Goal: Information Seeking & Learning: Find specific fact

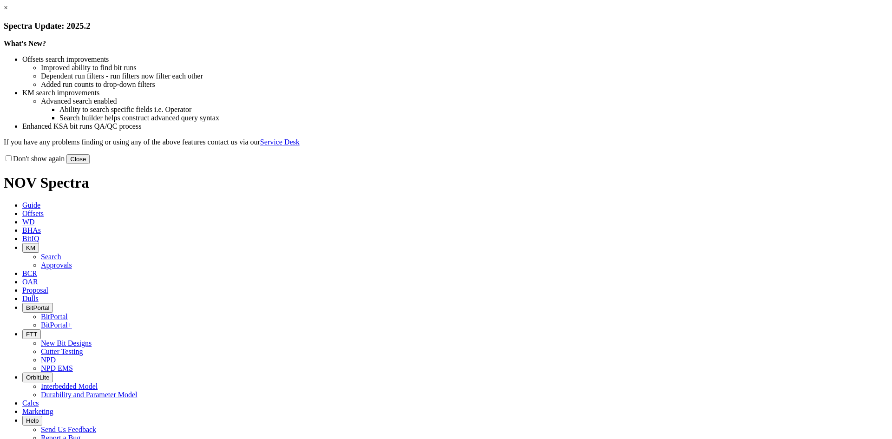
click at [90, 164] on button "Close" at bounding box center [77, 159] width 23 height 10
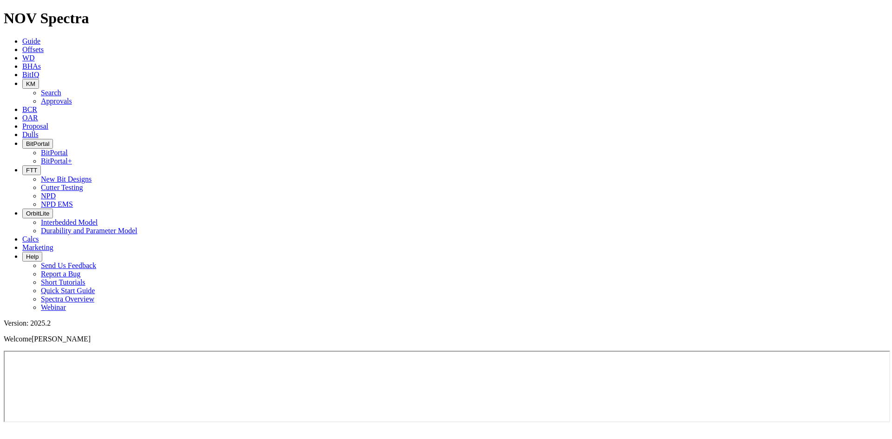
click at [26, 167] on icon "button" at bounding box center [26, 170] width 0 height 7
click at [83, 184] on link "Cutter Testing" at bounding box center [62, 188] width 42 height 8
click at [41, 165] on button "FTT" at bounding box center [31, 170] width 19 height 10
click at [56, 192] on link "NPD" at bounding box center [48, 196] width 15 height 8
click at [26, 167] on icon "button" at bounding box center [26, 170] width 0 height 7
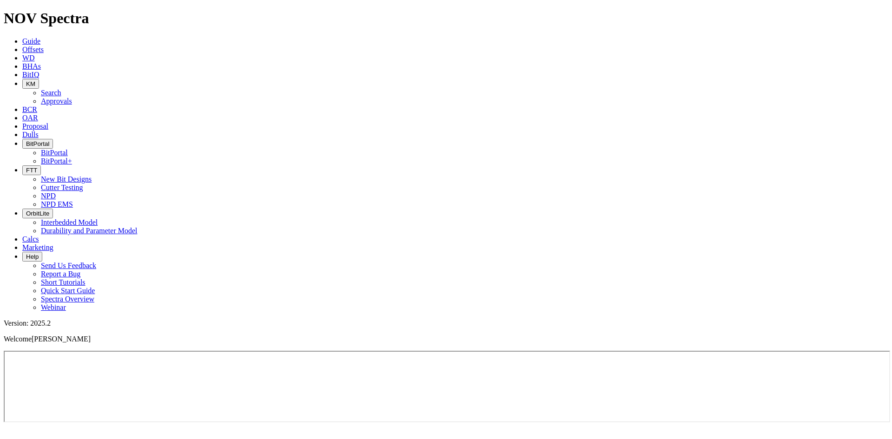
click at [83, 184] on link "Cutter Testing" at bounding box center [62, 188] width 42 height 8
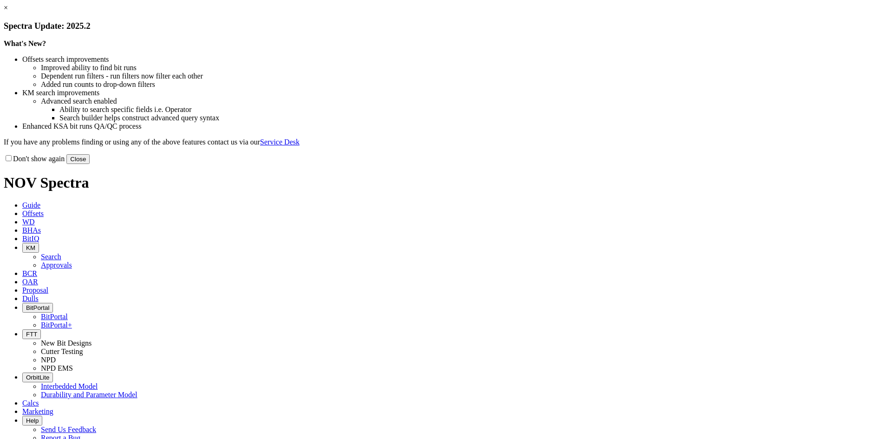
click at [90, 164] on button "Close" at bounding box center [77, 159] width 23 height 10
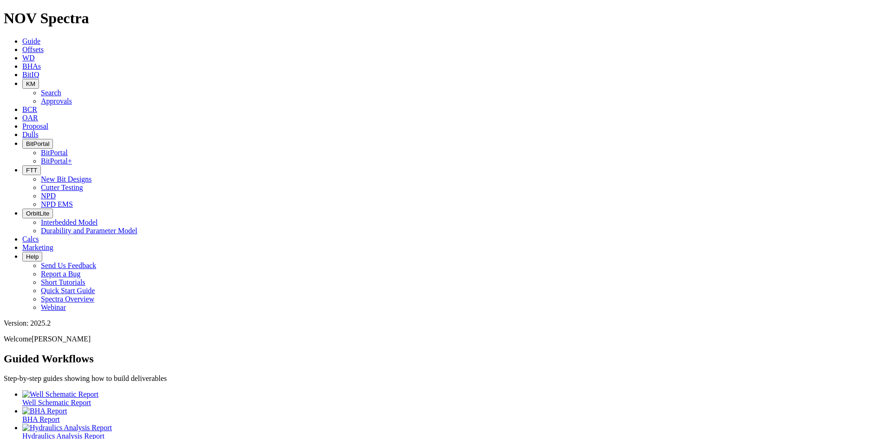
click at [49, 140] on span "BitPortal" at bounding box center [37, 143] width 23 height 7
click at [37, 167] on span "FTT" at bounding box center [31, 170] width 11 height 7
click at [83, 184] on link "Cutter Testing" at bounding box center [62, 188] width 42 height 8
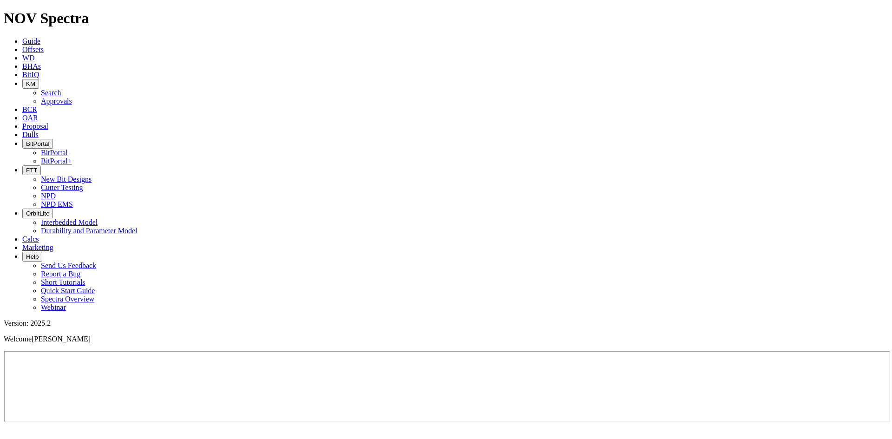
click at [41, 165] on button "FTT" at bounding box center [31, 170] width 19 height 10
click at [73, 200] on link "NPD EMS" at bounding box center [57, 204] width 32 height 8
click at [37, 167] on span "FTT" at bounding box center [31, 170] width 11 height 7
click at [56, 192] on link "NPD" at bounding box center [48, 196] width 15 height 8
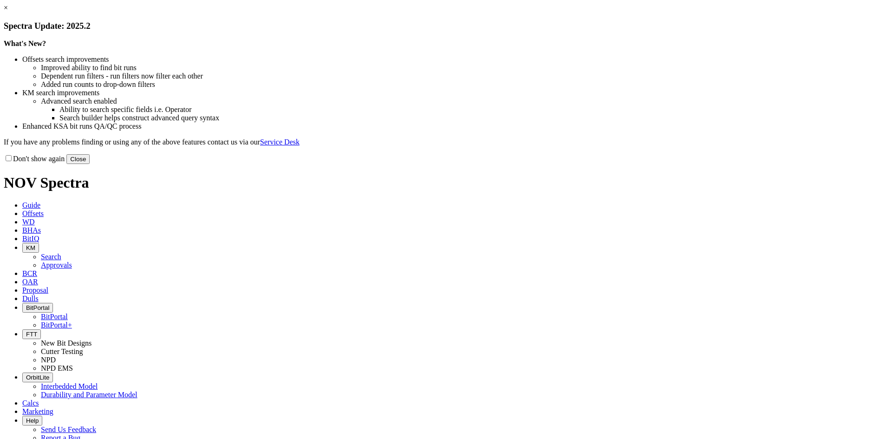
click at [90, 164] on button "Close" at bounding box center [77, 159] width 23 height 10
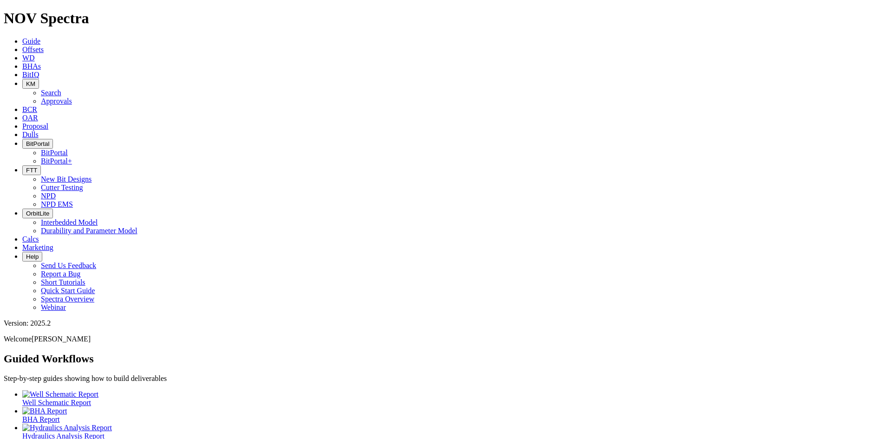
click at [35, 80] on span "KM" at bounding box center [30, 83] width 9 height 7
click at [35, 54] on link "WD" at bounding box center [28, 58] width 13 height 8
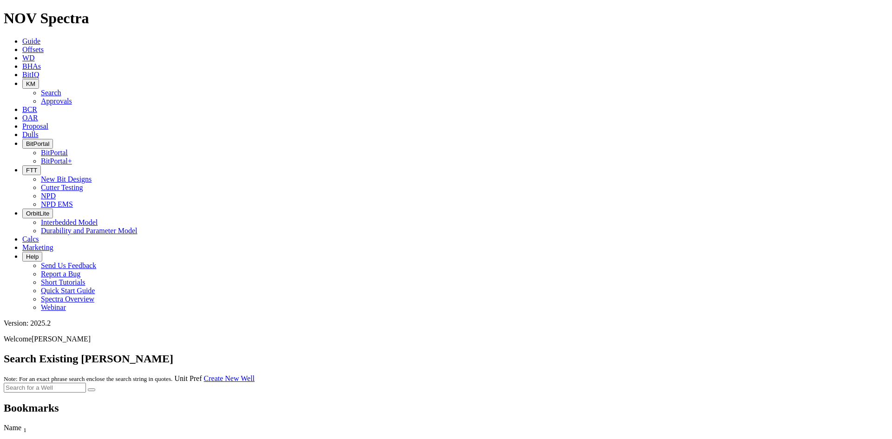
click at [44, 46] on link "Offsets" at bounding box center [32, 50] width 21 height 8
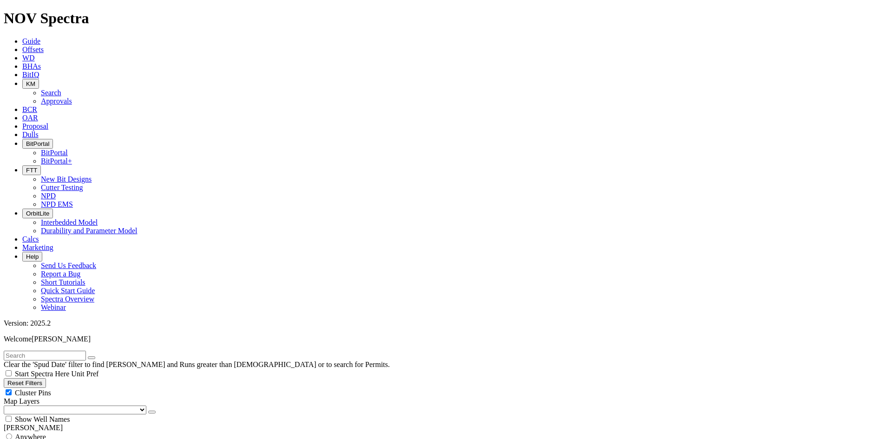
click at [86, 351] on input "text" at bounding box center [45, 356] width 82 height 10
type input "E1497"
click at [97, 357] on button "submit" at bounding box center [100, 358] width 7 height 3
click at [56, 432] on div "Anywhere" at bounding box center [446, 436] width 885 height 9
radio input "true"
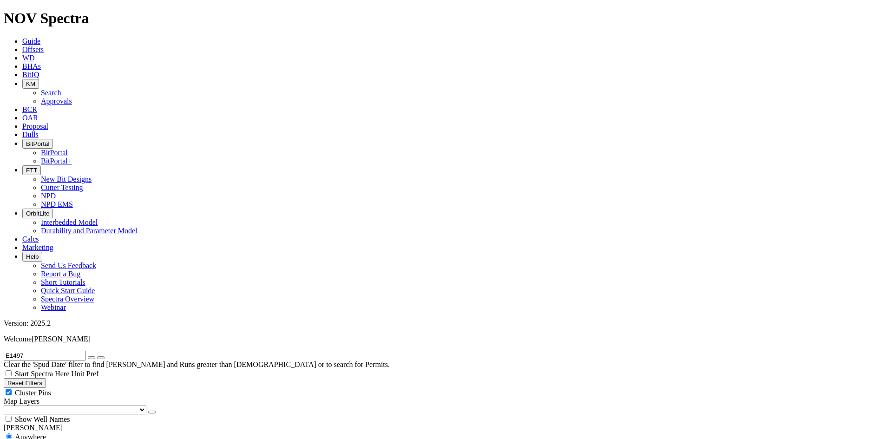
radio input "false"
checkbox input "false"
checkbox input "true"
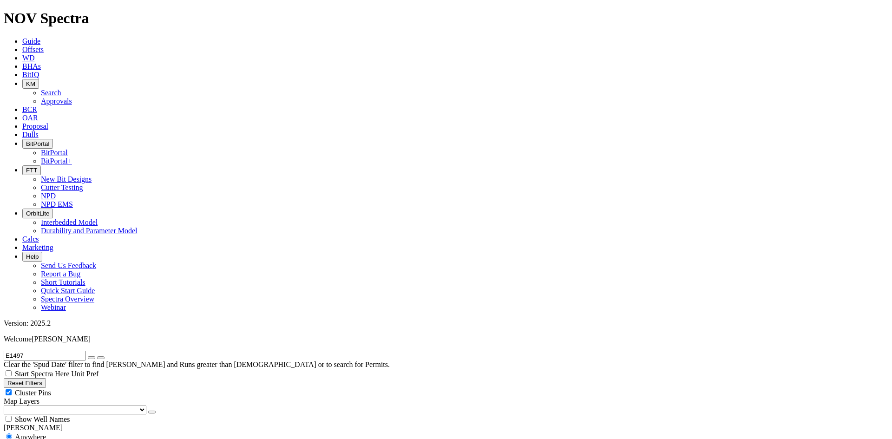
radio input "false"
radio input "true"
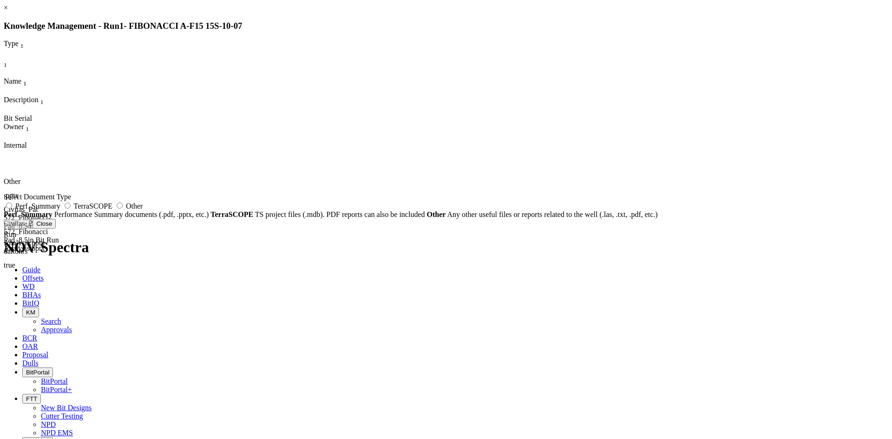
click at [60, 210] on span "Perf. Summary" at bounding box center [37, 206] width 45 height 8
click at [12, 209] on input "Perf. Summary" at bounding box center [9, 206] width 6 height 6
radio input "true"
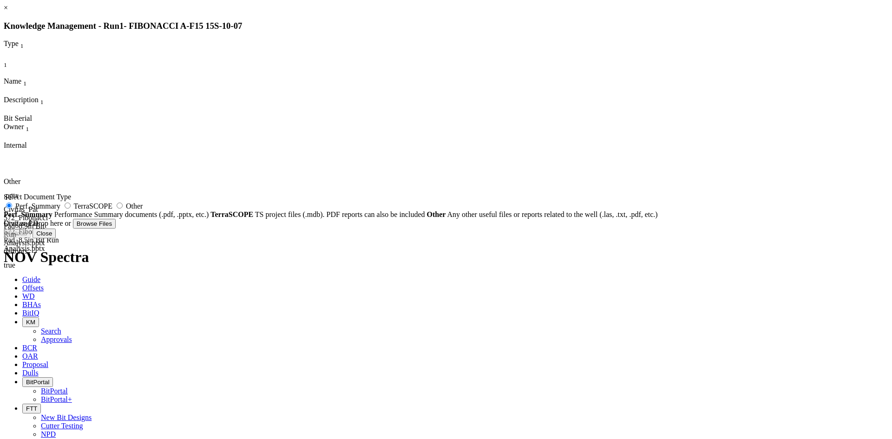
click at [60, 210] on span "Perf. Summary" at bounding box center [37, 206] width 45 height 8
click at [12, 209] on input "Perf. Summary" at bounding box center [9, 206] width 6 height 6
click at [112, 210] on span "TerraSCOPE" at bounding box center [93, 206] width 39 height 8
click at [71, 209] on input "TerraSCOPE" at bounding box center [68, 206] width 6 height 6
radio input "true"
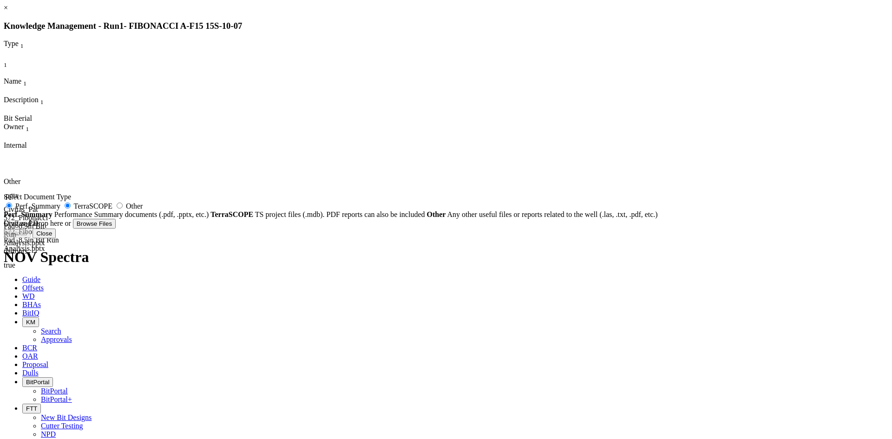
radio input "false"
click at [143, 210] on span "Other" at bounding box center [134, 206] width 17 height 8
click at [123, 209] on input "Other" at bounding box center [120, 206] width 6 height 6
radio input "true"
radio input "false"
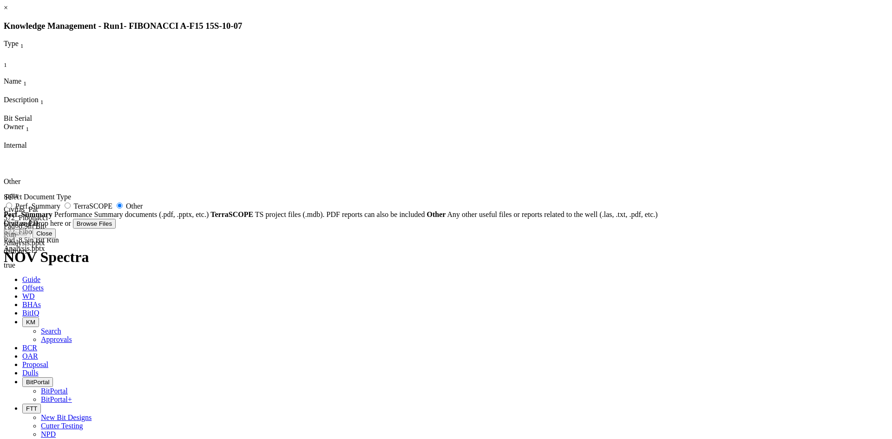
click at [56, 238] on button "Close" at bounding box center [44, 234] width 23 height 10
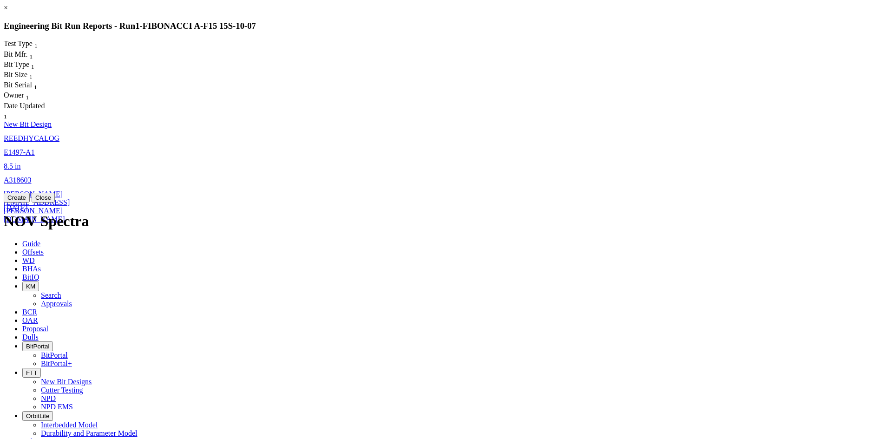
click at [55, 203] on button "Close" at bounding box center [43, 198] width 23 height 10
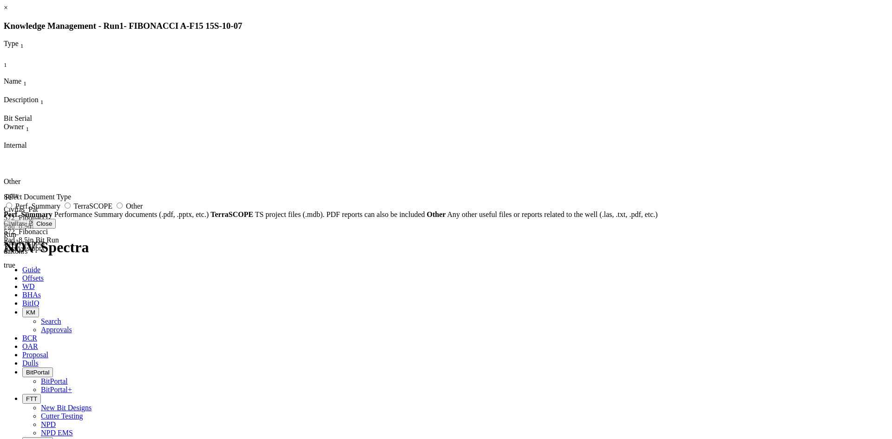
click at [4, 150] on icon at bounding box center [4, 150] width 0 height 0
click at [56, 229] on button "Close" at bounding box center [44, 224] width 23 height 10
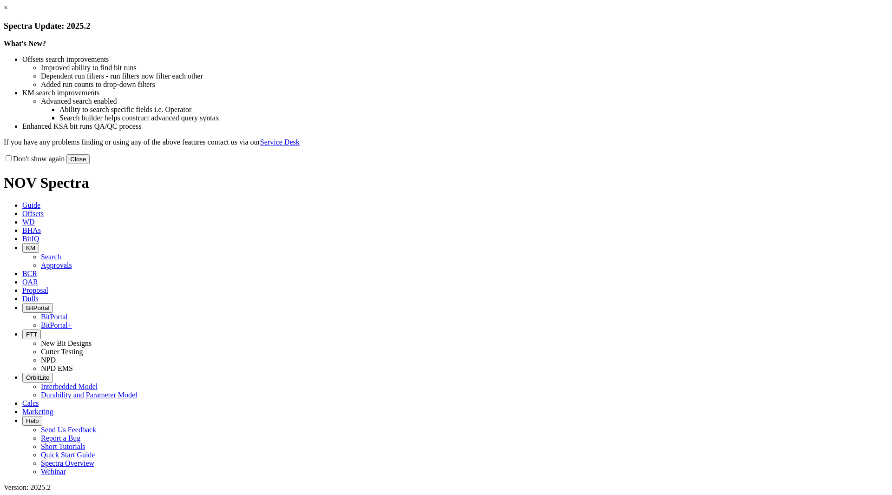
click at [90, 164] on button "Close" at bounding box center [77, 159] width 23 height 10
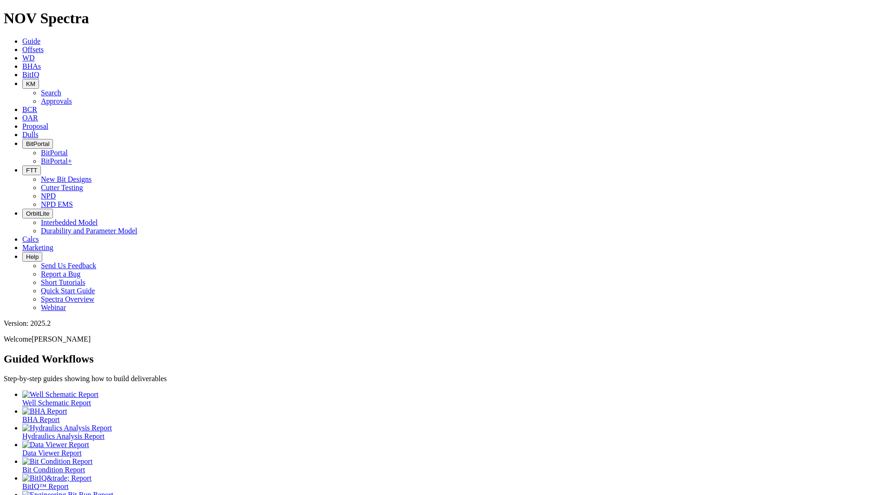
click at [35, 80] on span "KM" at bounding box center [30, 83] width 9 height 7
click at [61, 89] on link "Search" at bounding box center [51, 93] width 20 height 8
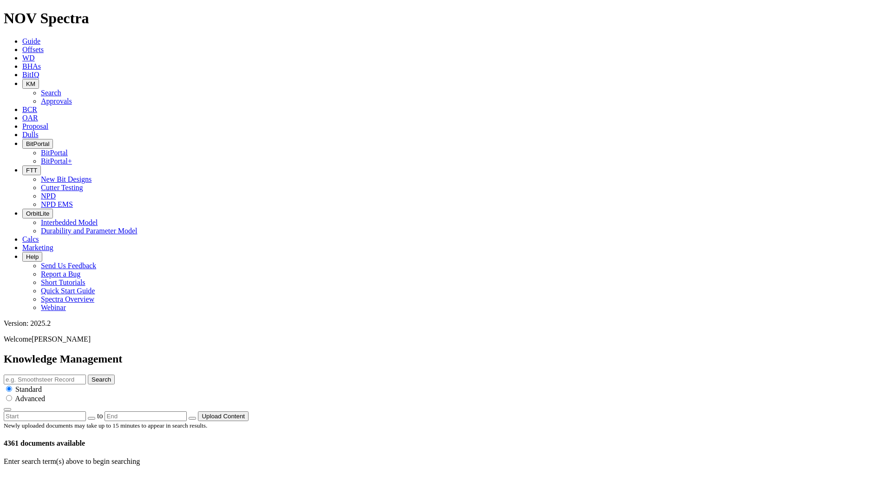
click at [86, 375] on input "text" at bounding box center [45, 380] width 82 height 10
type input "E1497"
click at [88, 375] on button "Search" at bounding box center [101, 380] width 27 height 10
